Goal: Transaction & Acquisition: Purchase product/service

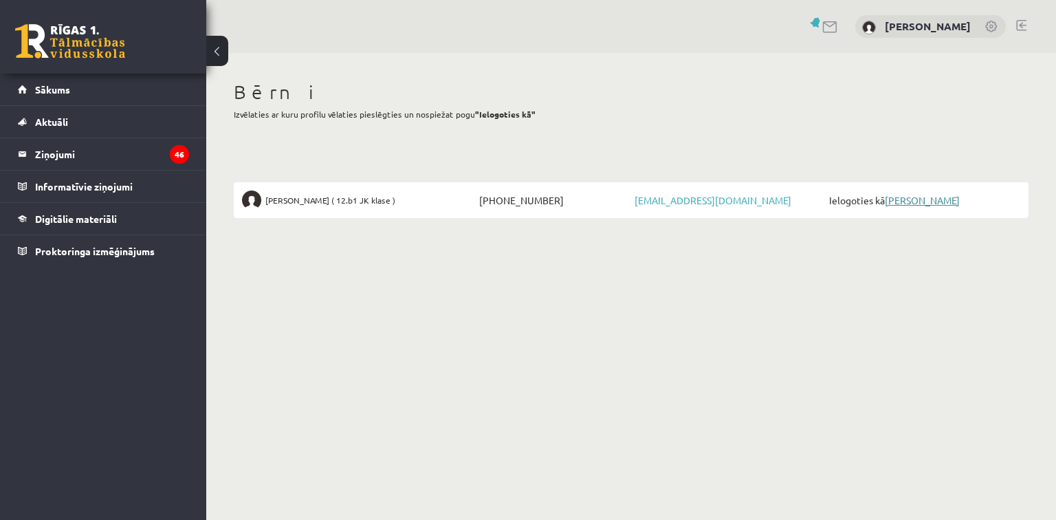
click at [918, 203] on link "[PERSON_NAME]" at bounding box center [921, 200] width 75 height 12
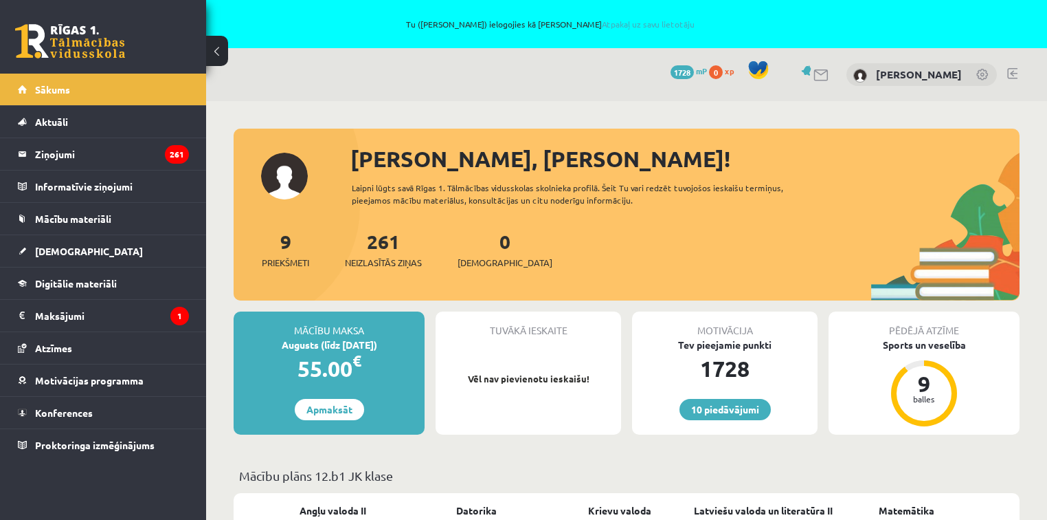
click at [986, 76] on link at bounding box center [984, 76] width 14 height 14
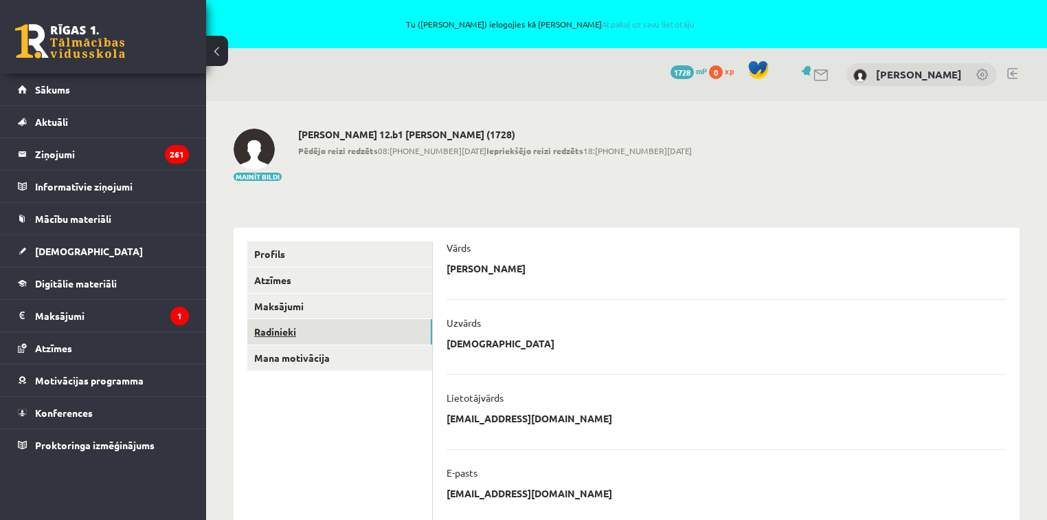
click at [272, 339] on link "Radinieki" at bounding box center [339, 331] width 185 height 25
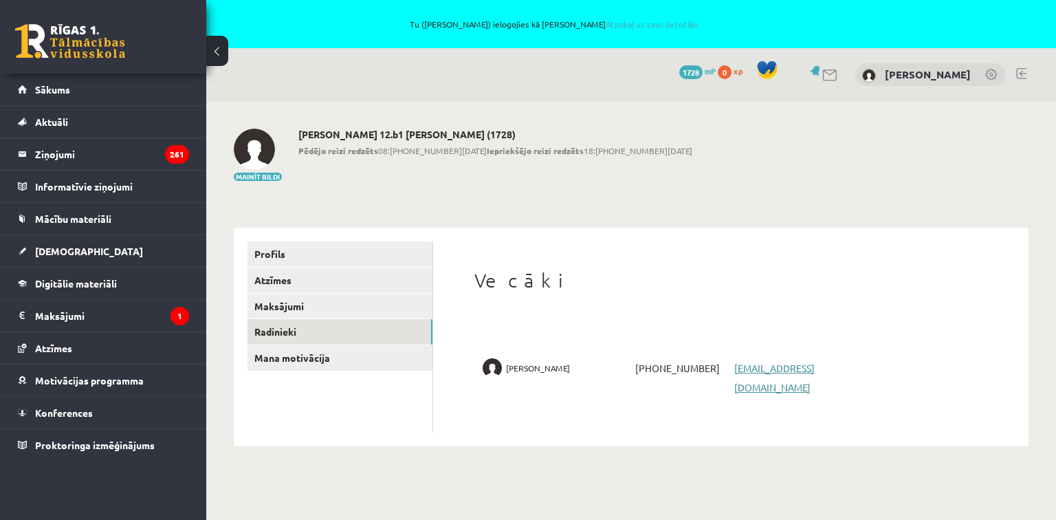
click at [775, 370] on link "vitams.g@inbox.lv" at bounding box center [774, 377] width 80 height 32
click at [713, 313] on div "Vecāki Vita Gūtmane +37129266612 vitams.g@inbox.lv" at bounding box center [731, 336] width 568 height 191
click at [63, 312] on legend "Maksājumi 1" at bounding box center [112, 316] width 154 height 32
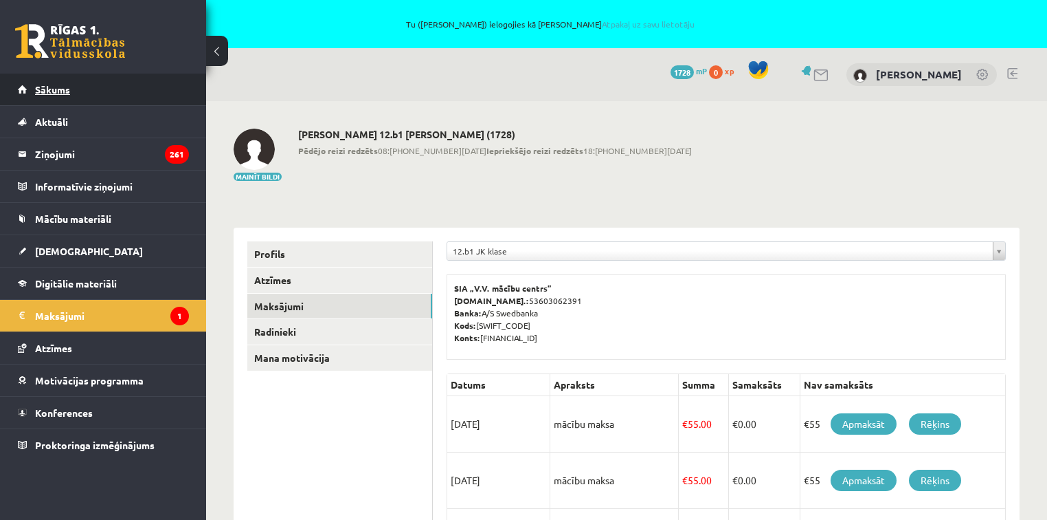
click at [58, 80] on link "Sākums" at bounding box center [103, 90] width 171 height 32
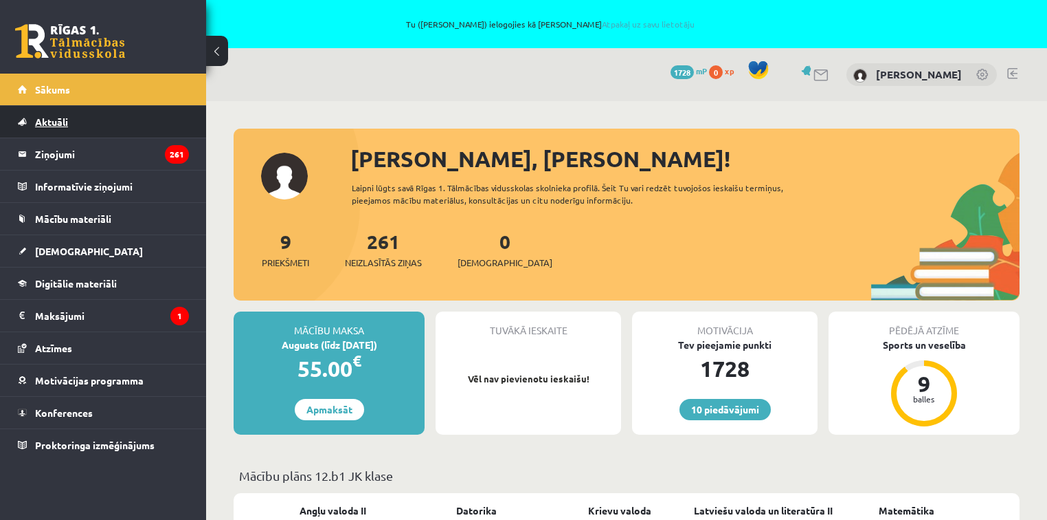
click at [60, 118] on span "Aktuāli" at bounding box center [51, 121] width 33 height 12
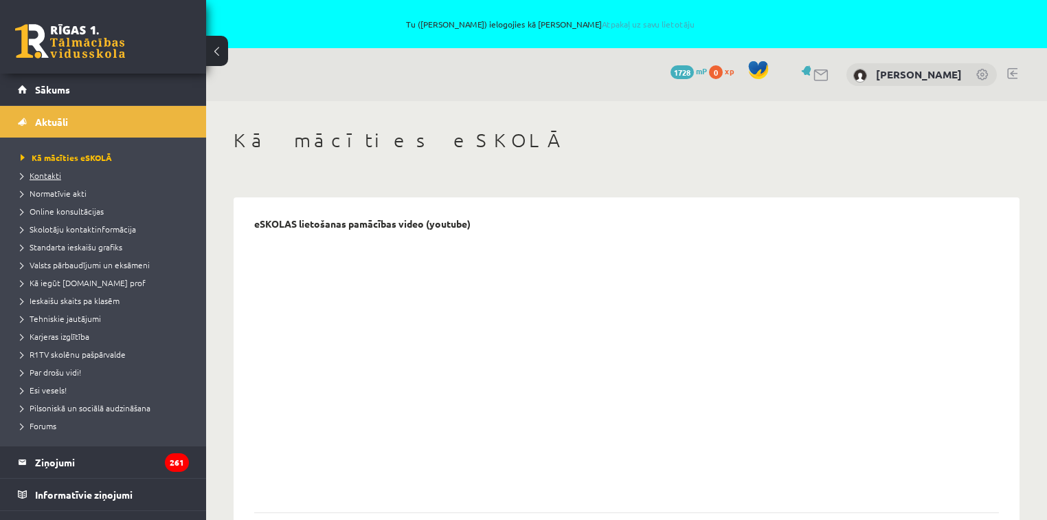
click at [36, 175] on span "Kontakti" at bounding box center [41, 175] width 41 height 11
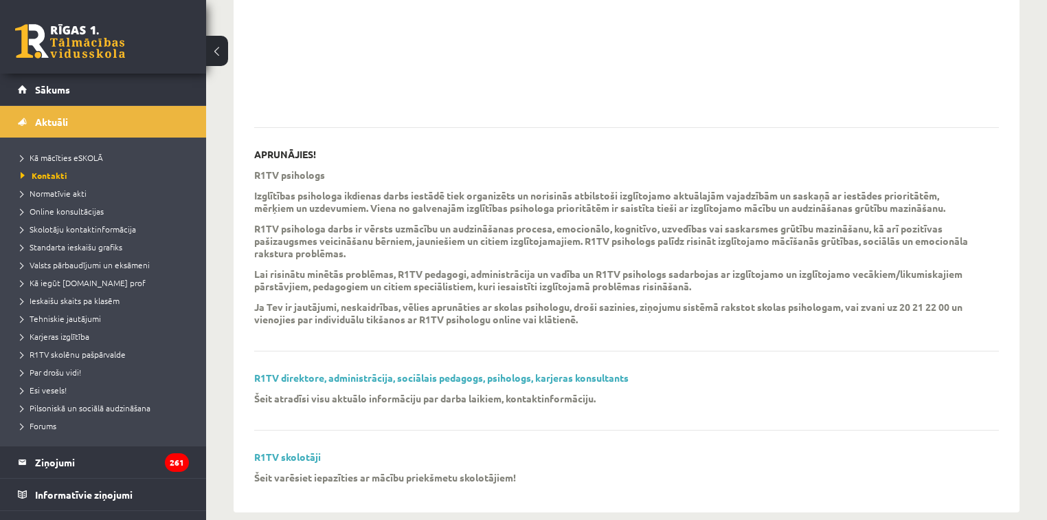
scroll to position [405, 0]
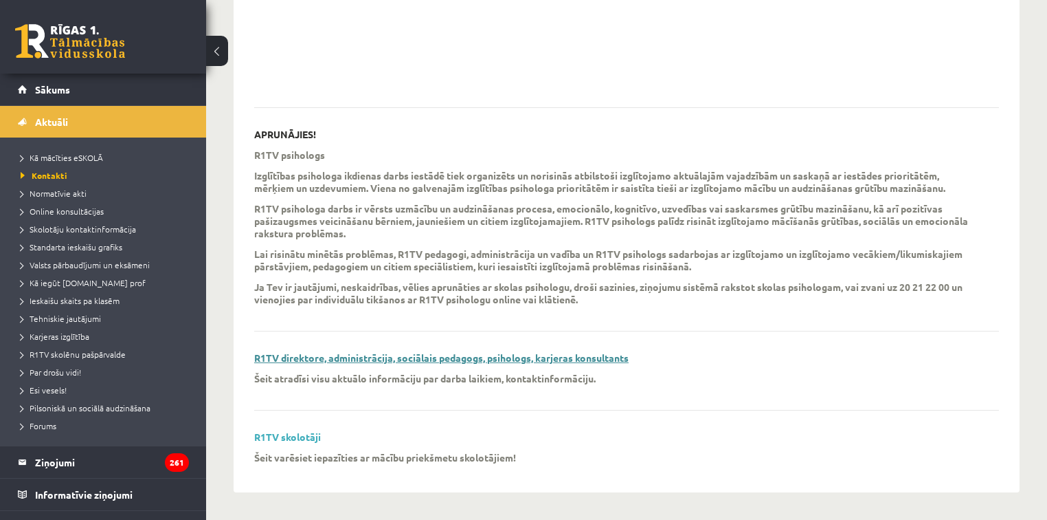
click at [550, 358] on link "R1TV direktore, administrācija, sociālais pedagogs, psihologs, karjeras konsult…" at bounding box center [441, 357] width 375 height 12
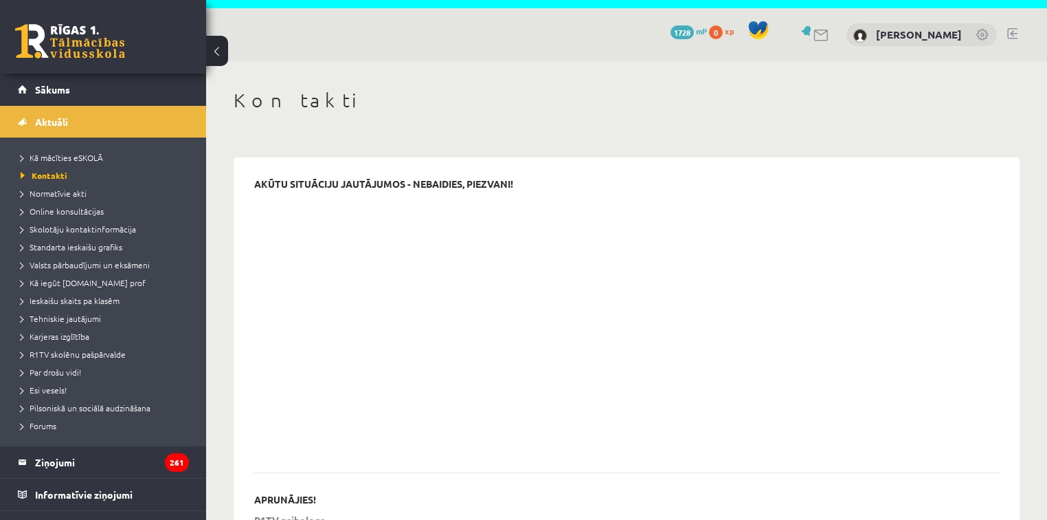
scroll to position [0, 0]
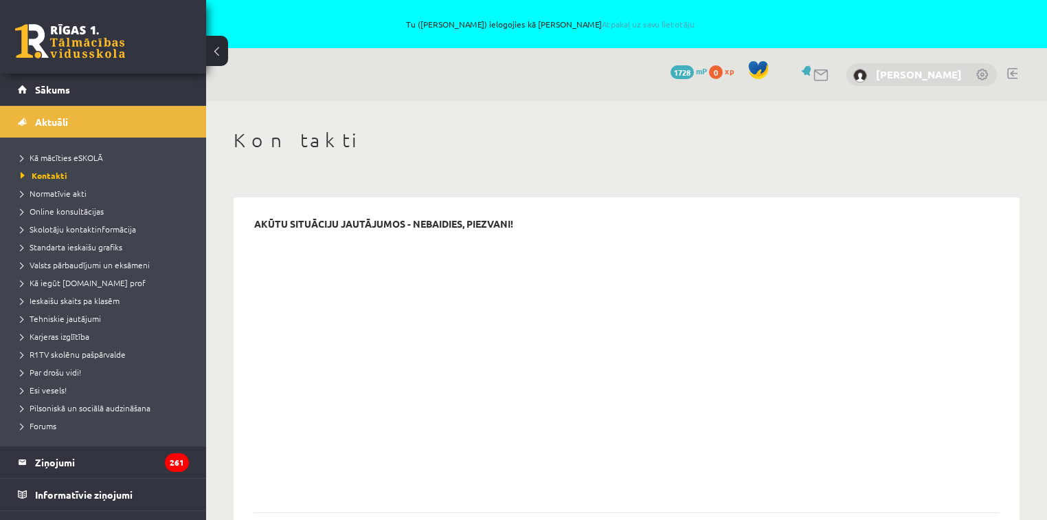
click at [917, 70] on link "[PERSON_NAME]" at bounding box center [919, 74] width 86 height 14
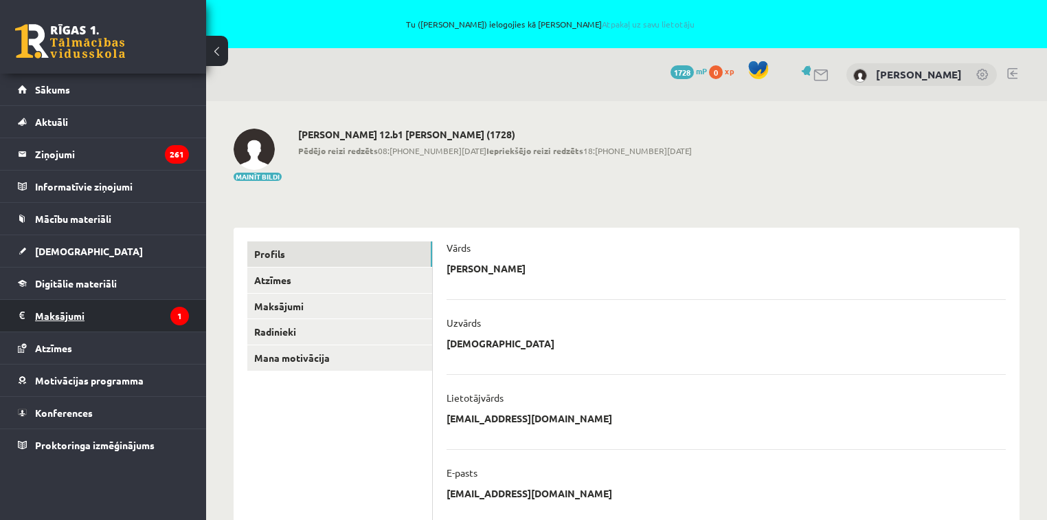
click at [93, 322] on legend "Maksājumi 1" at bounding box center [112, 316] width 154 height 32
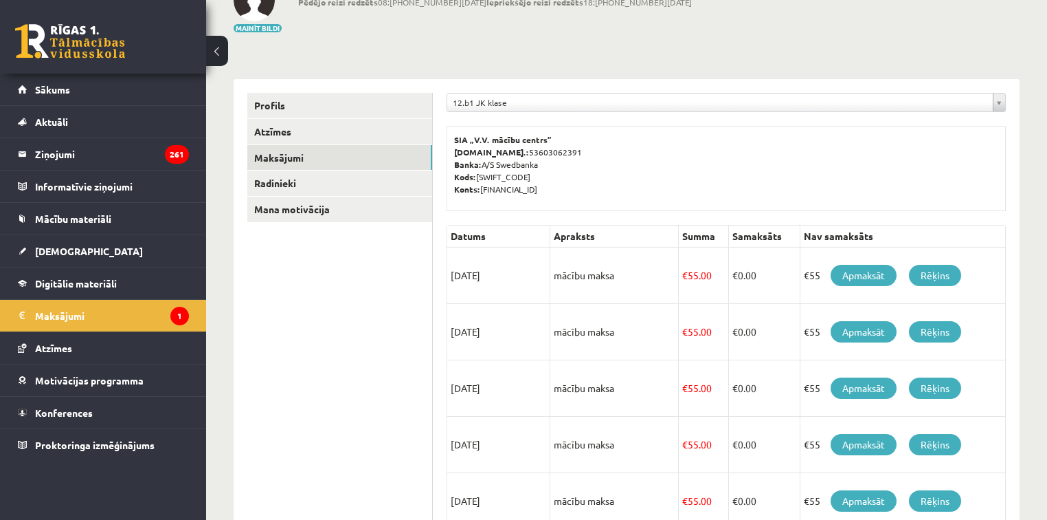
scroll to position [165, 0]
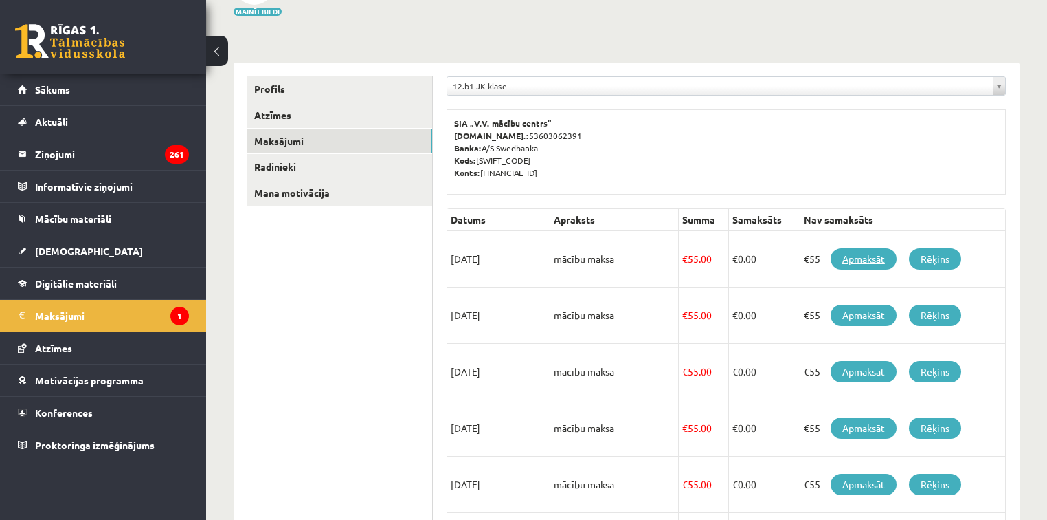
click at [859, 252] on link "Apmaksāt" at bounding box center [864, 258] width 66 height 21
